Goal: Find specific page/section: Find specific page/section

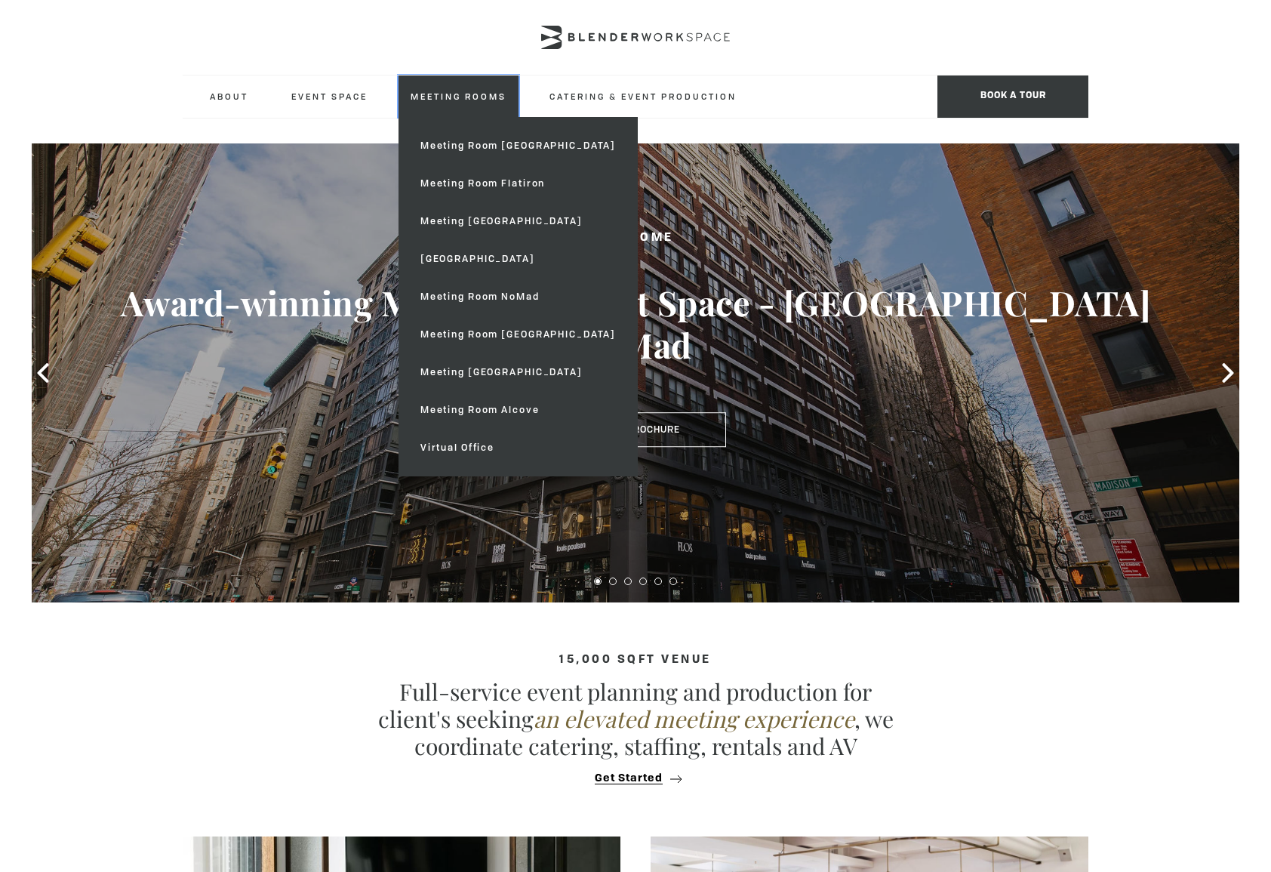
click at [443, 88] on link "Meeting Rooms" at bounding box center [459, 96] width 120 height 42
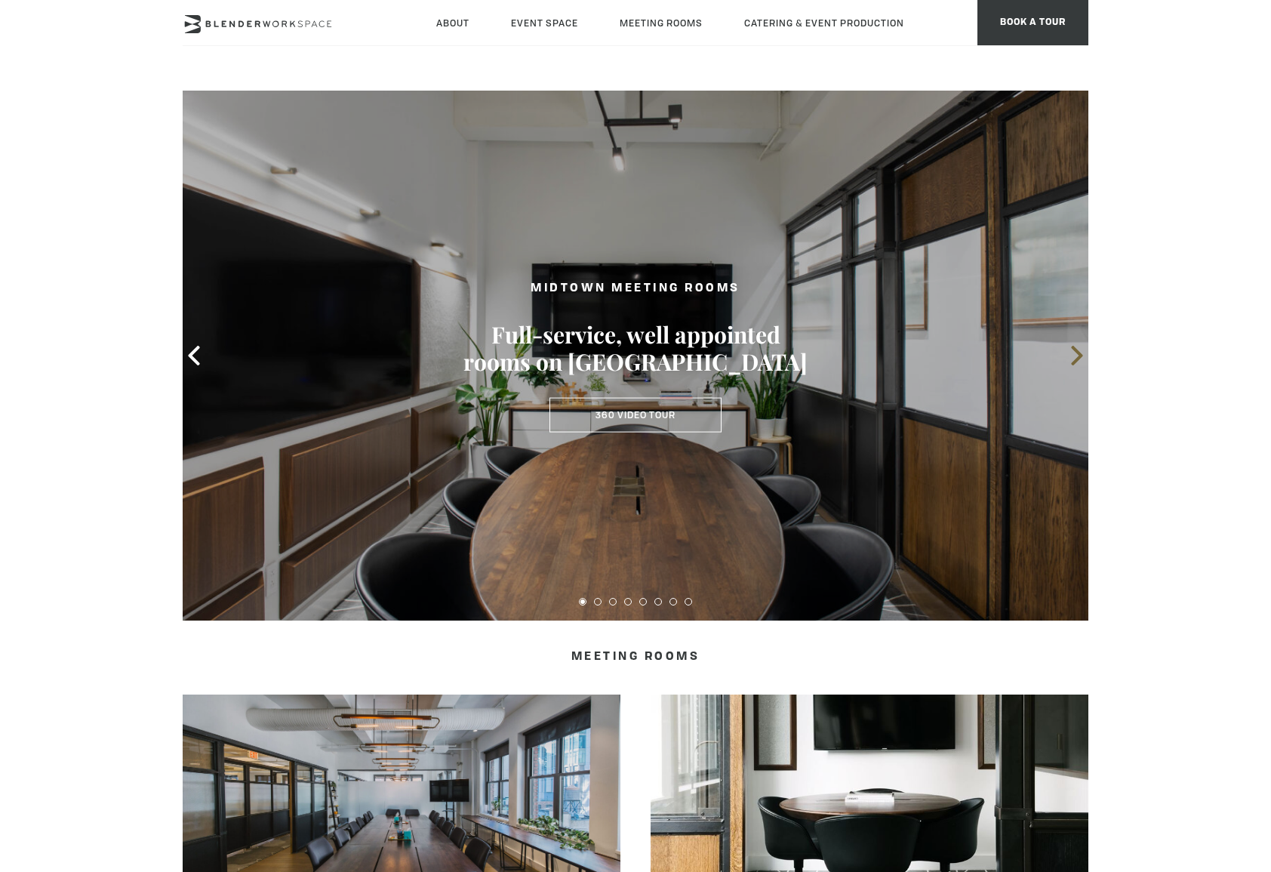
click at [1066, 360] on span at bounding box center [1077, 355] width 23 height 23
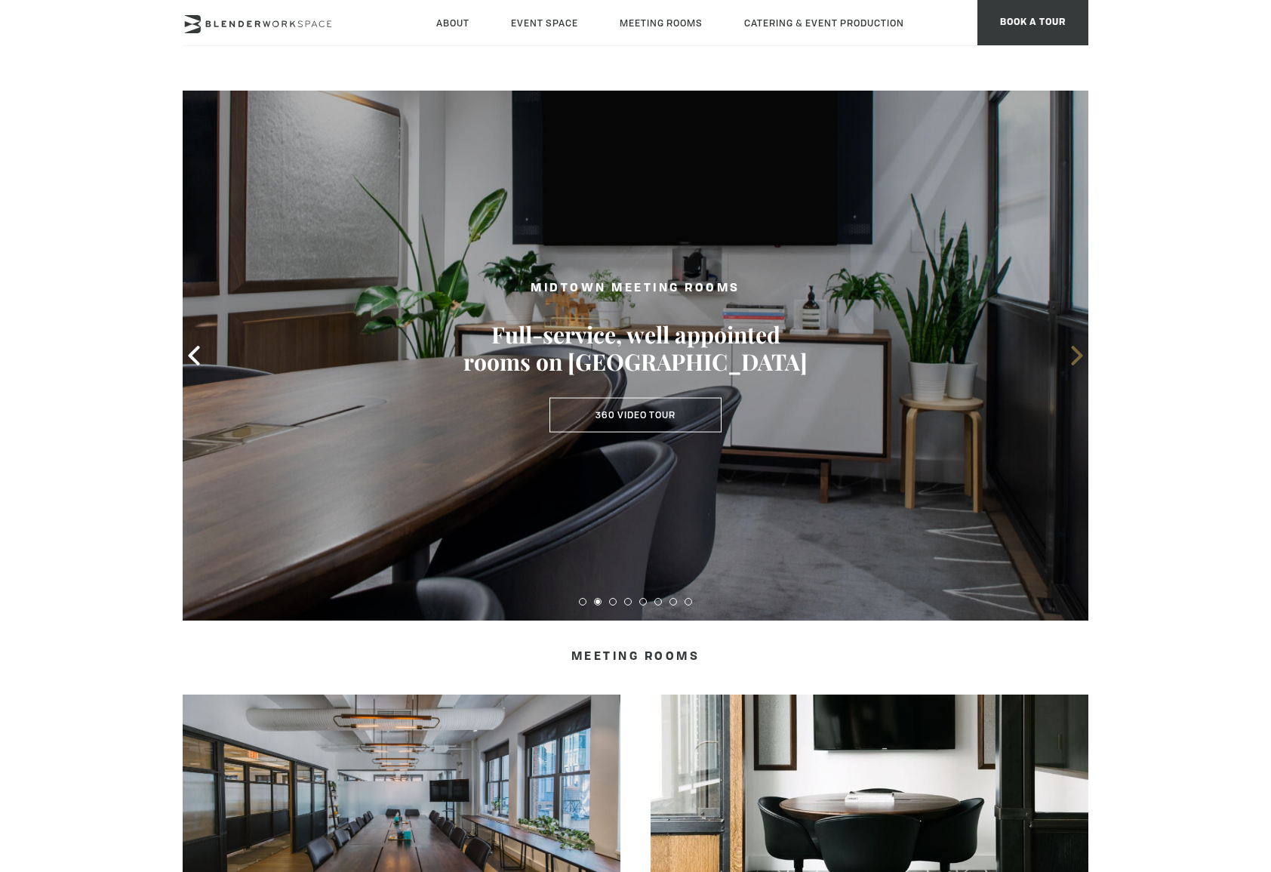
click at [1066, 360] on span at bounding box center [1077, 355] width 23 height 23
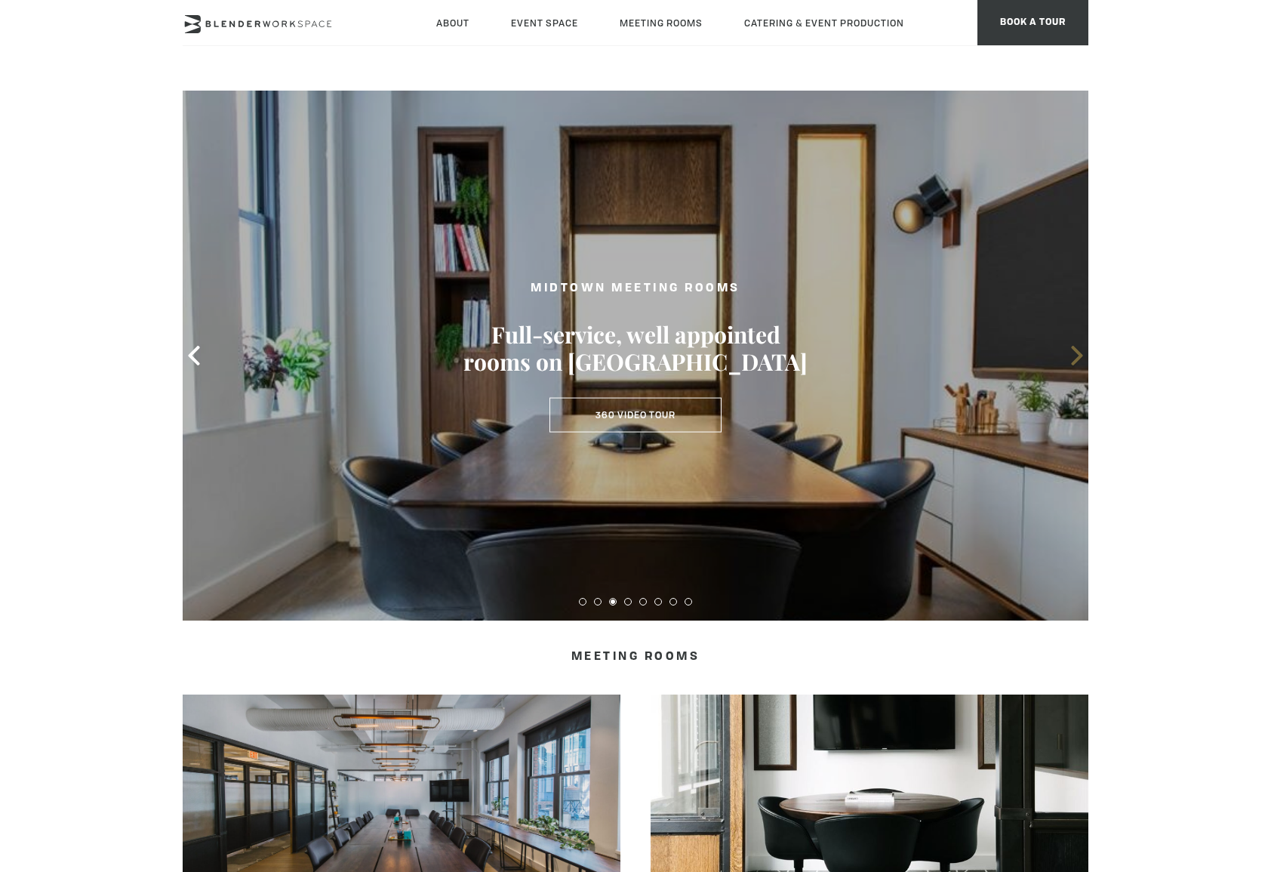
click at [1069, 360] on icon at bounding box center [1077, 356] width 20 height 20
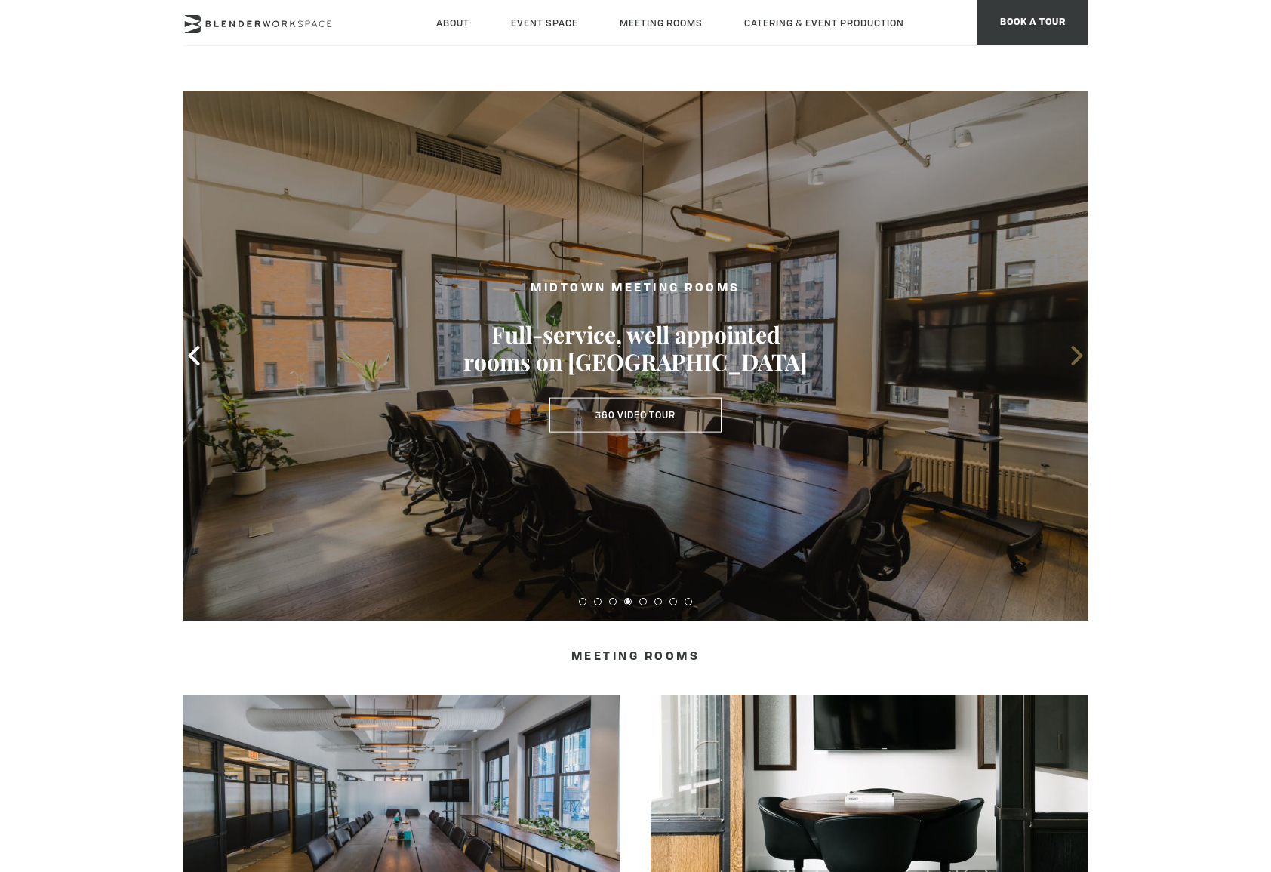
click at [1069, 360] on icon at bounding box center [1077, 356] width 20 height 20
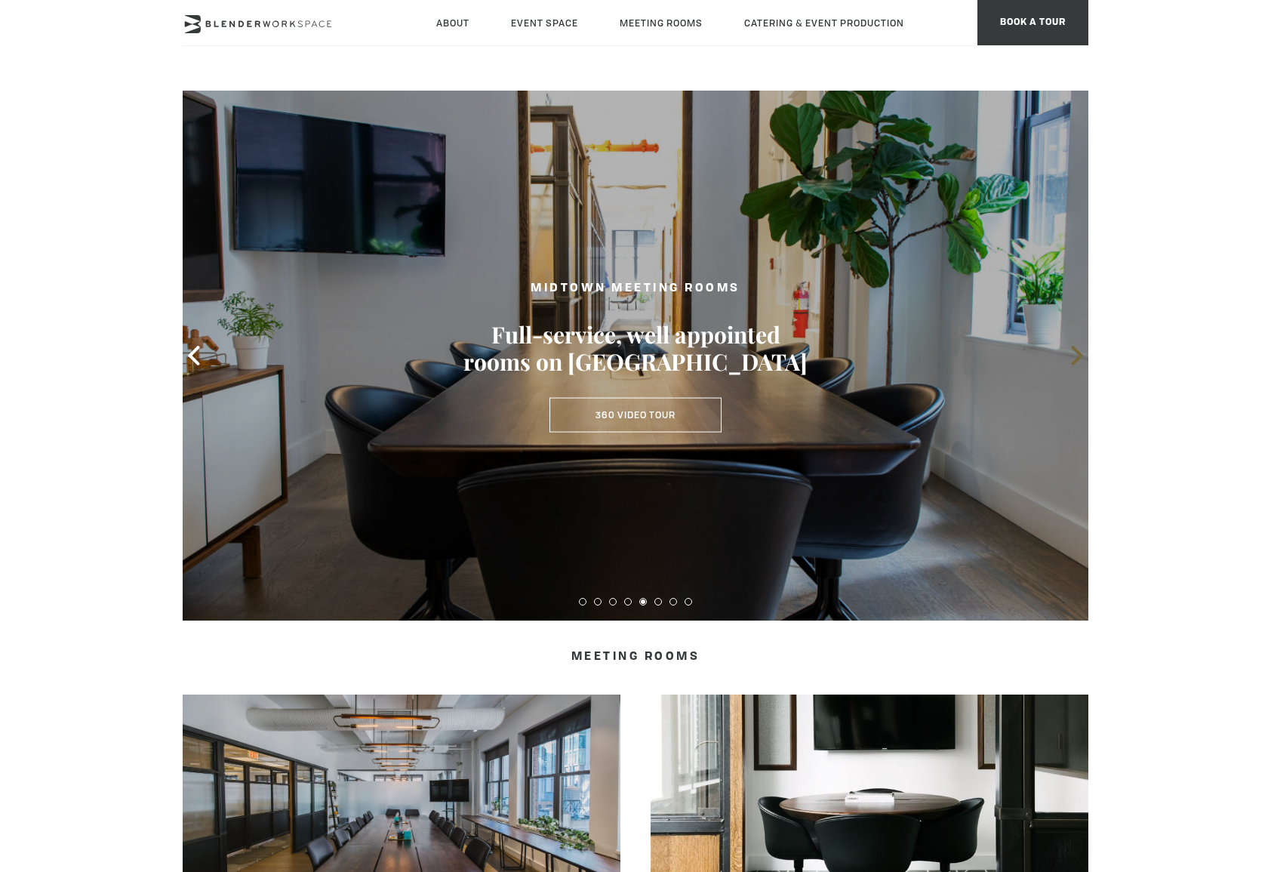
click at [1069, 360] on icon at bounding box center [1077, 356] width 20 height 20
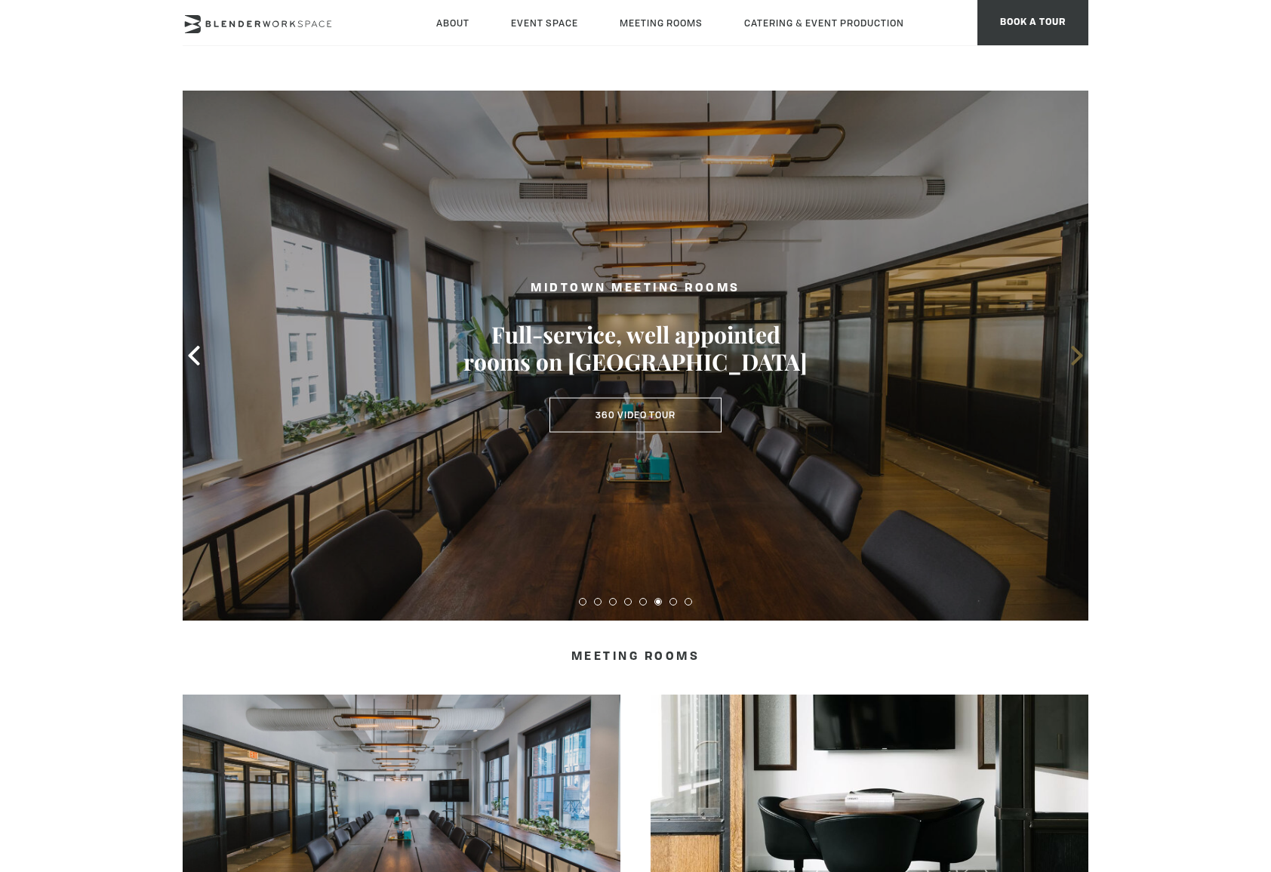
click at [1080, 359] on icon at bounding box center [1077, 356] width 20 height 20
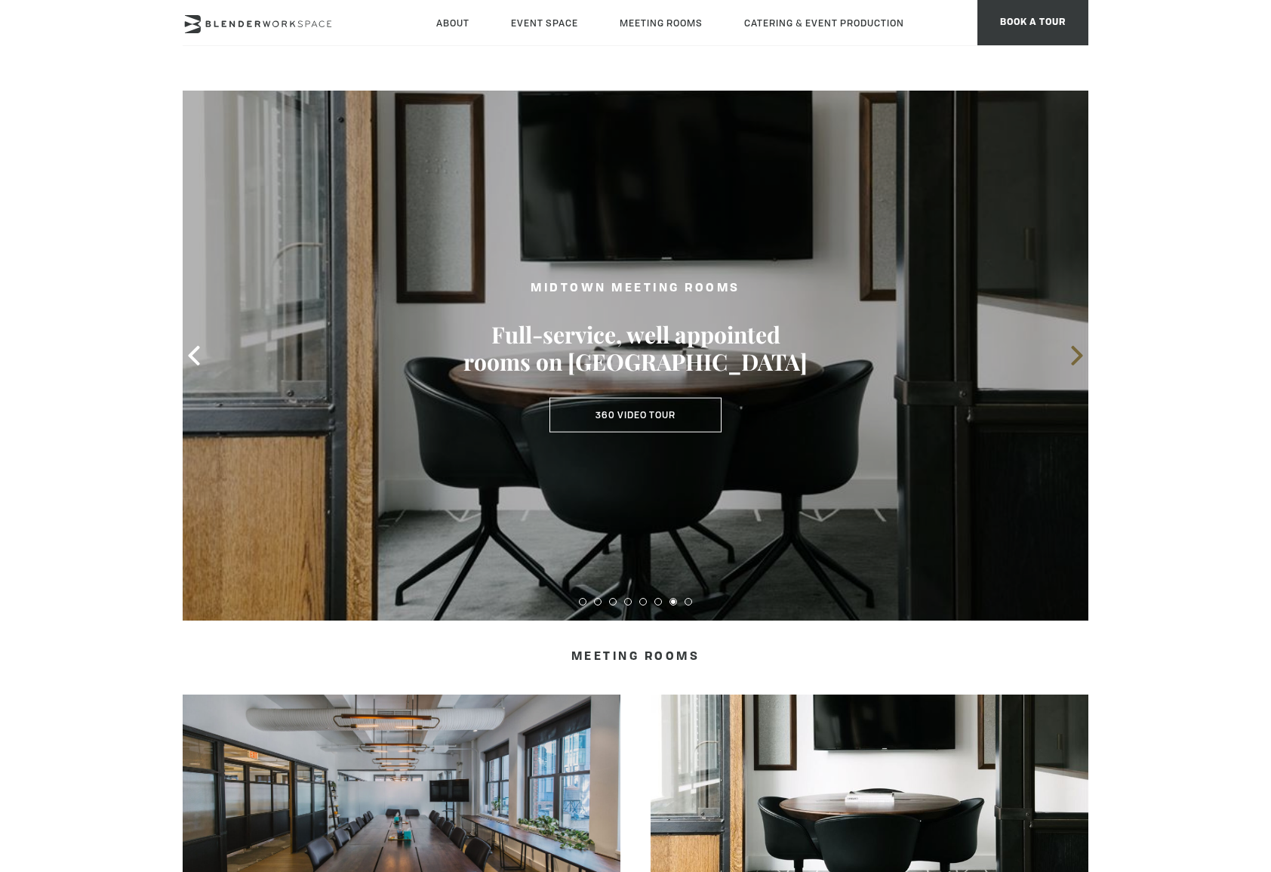
click at [1073, 359] on icon at bounding box center [1077, 356] width 20 height 20
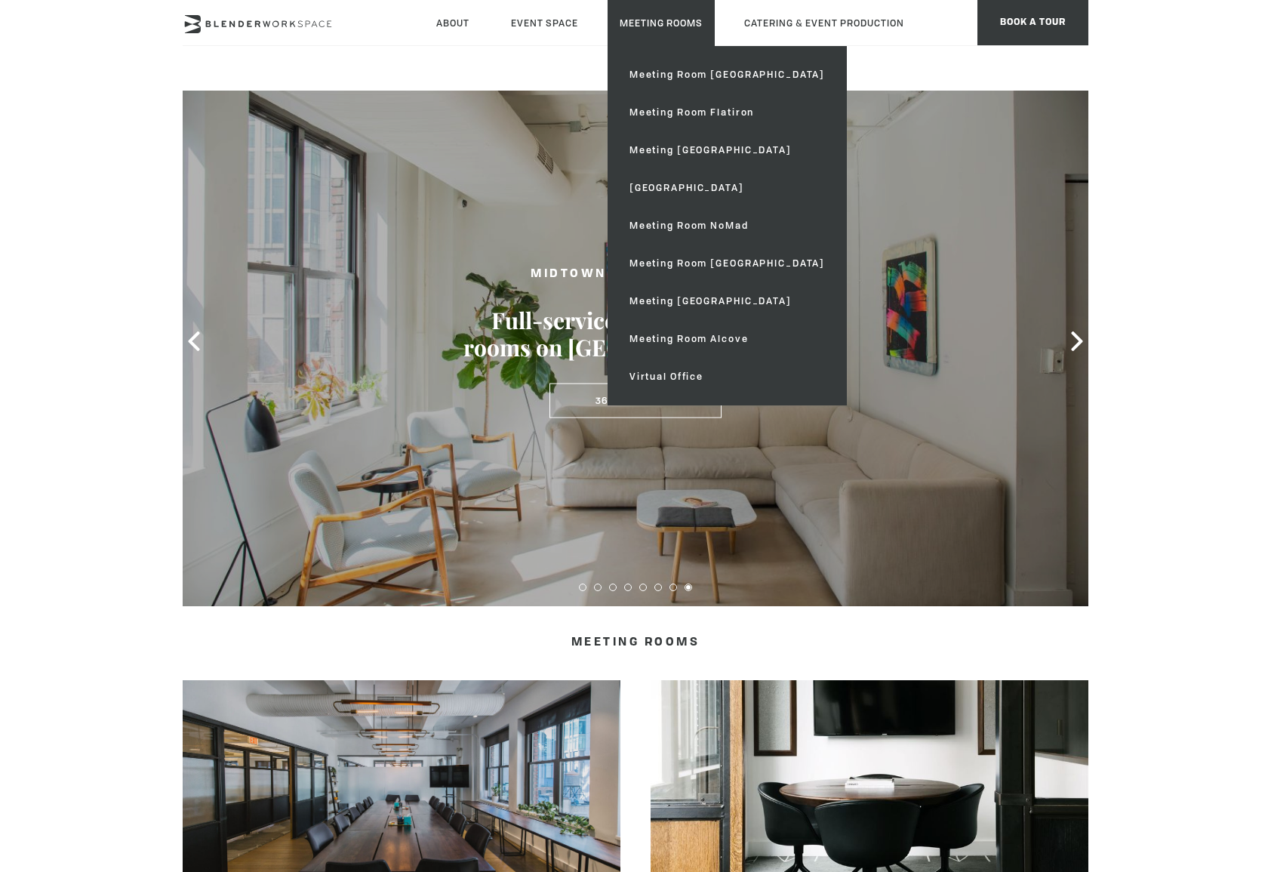
scroll to position [21, 0]
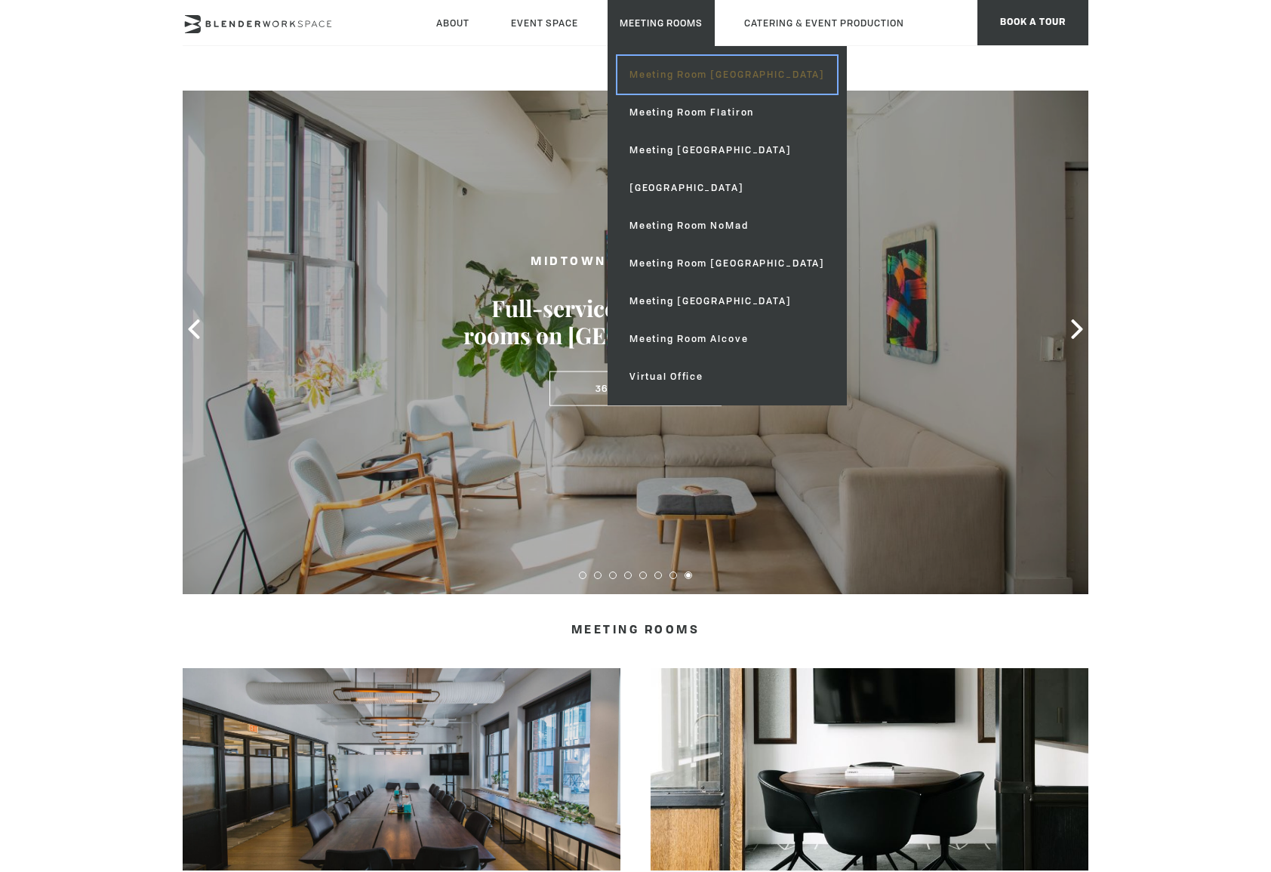
click at [663, 72] on link "Meeting Room [GEOGRAPHIC_DATA]" at bounding box center [727, 75] width 220 height 38
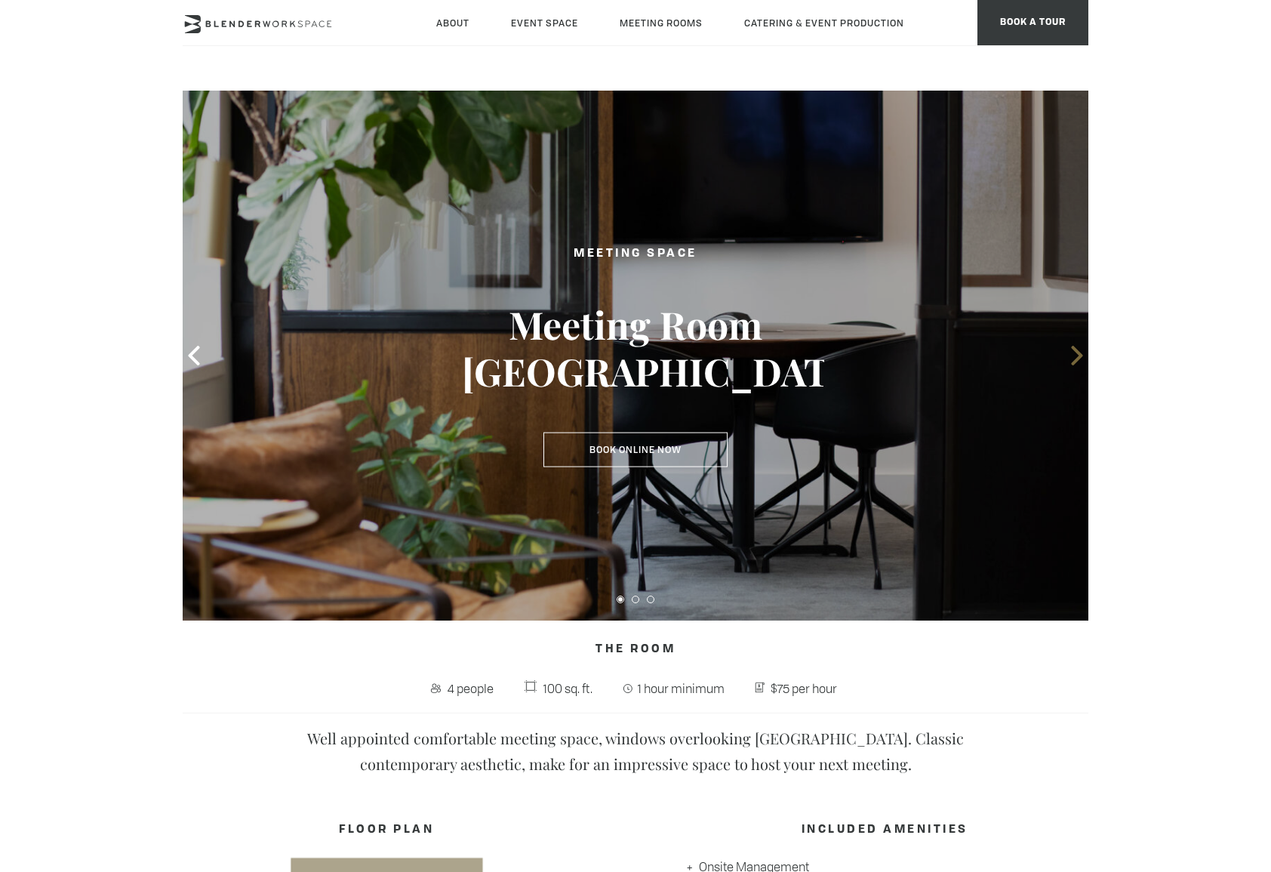
click at [1074, 360] on icon at bounding box center [1076, 356] width 11 height 20
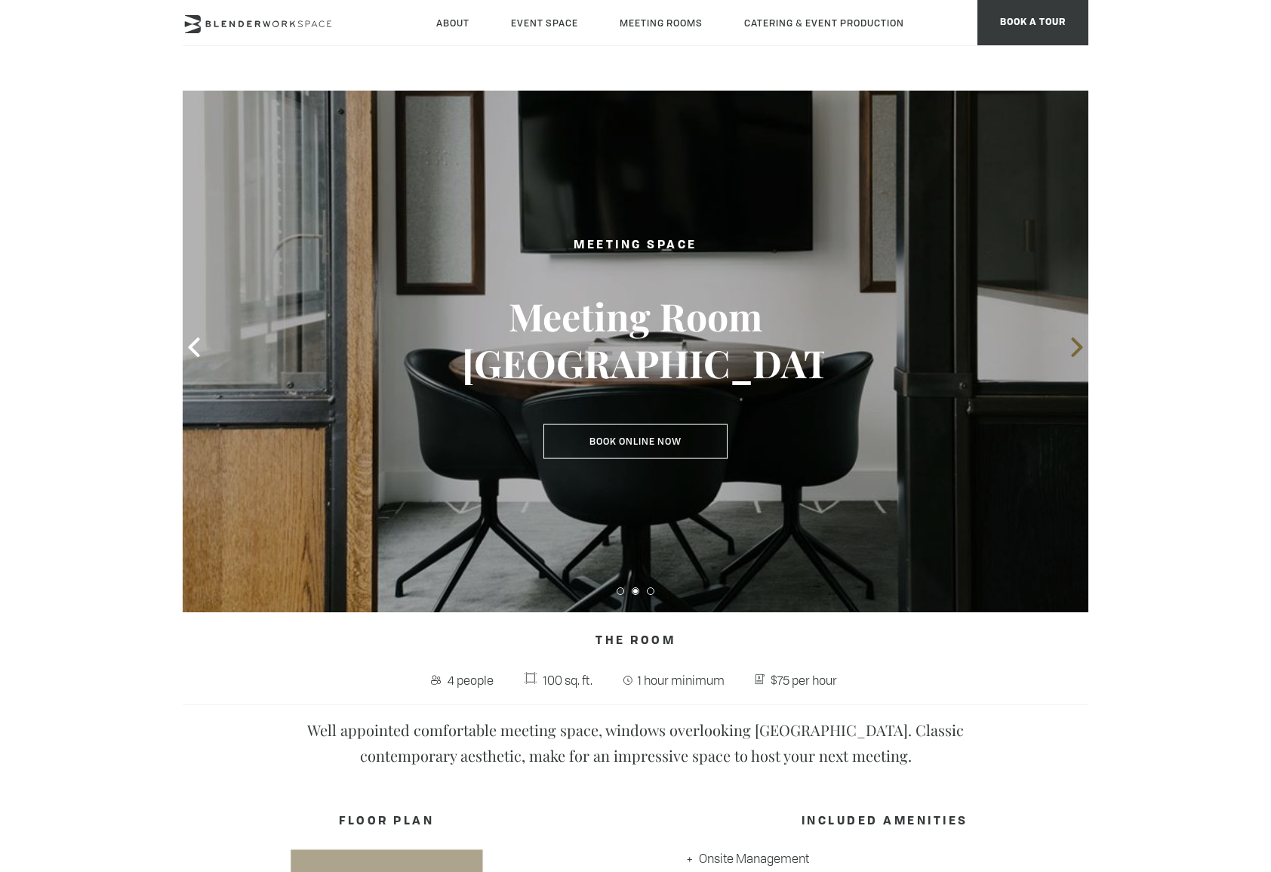
click at [1068, 358] on span at bounding box center [1077, 347] width 23 height 23
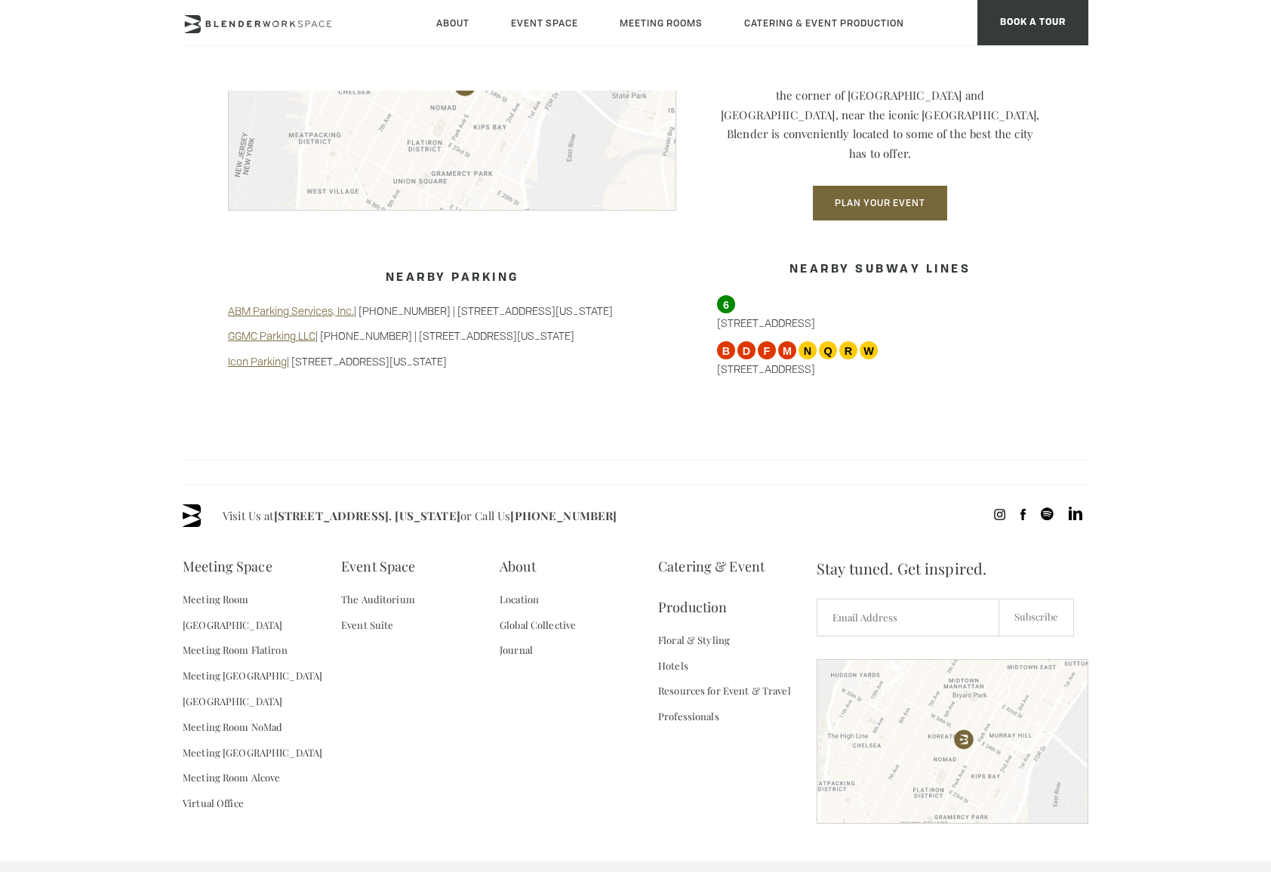
scroll to position [1353, 0]
